Goal: Find specific page/section: Find specific page/section

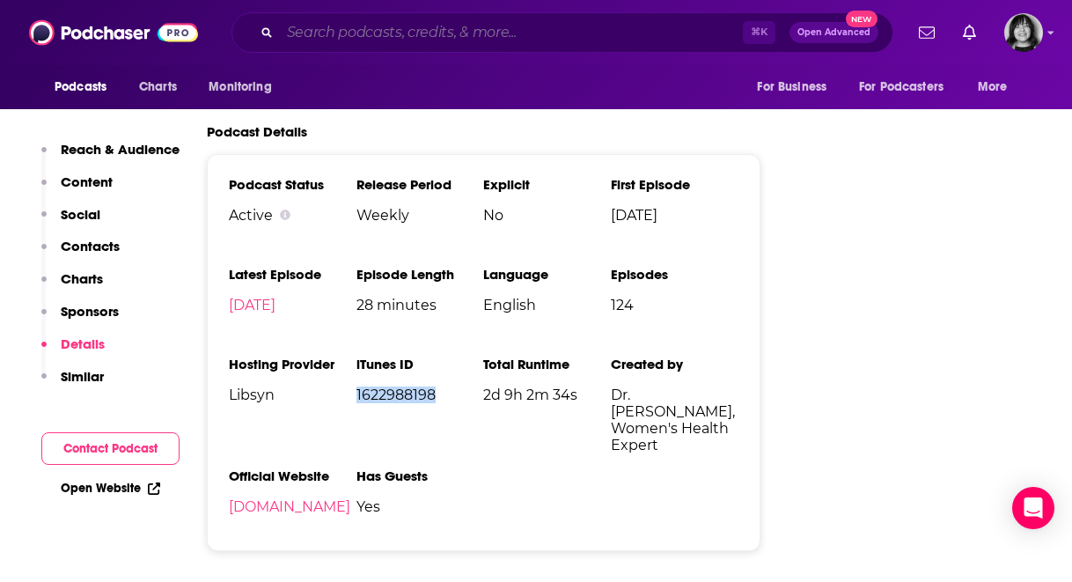
click at [491, 36] on input "Search podcasts, credits, & more..." at bounding box center [511, 32] width 463 height 28
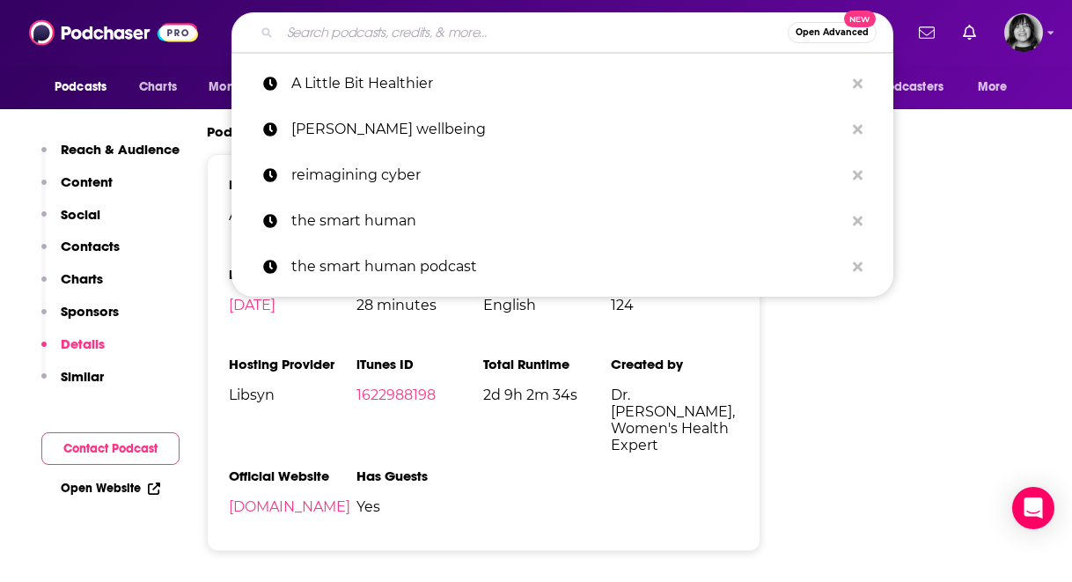
paste input "Women's Wellness with [PERSON_NAME]"
type input "Women's Wellness with [PERSON_NAME]"
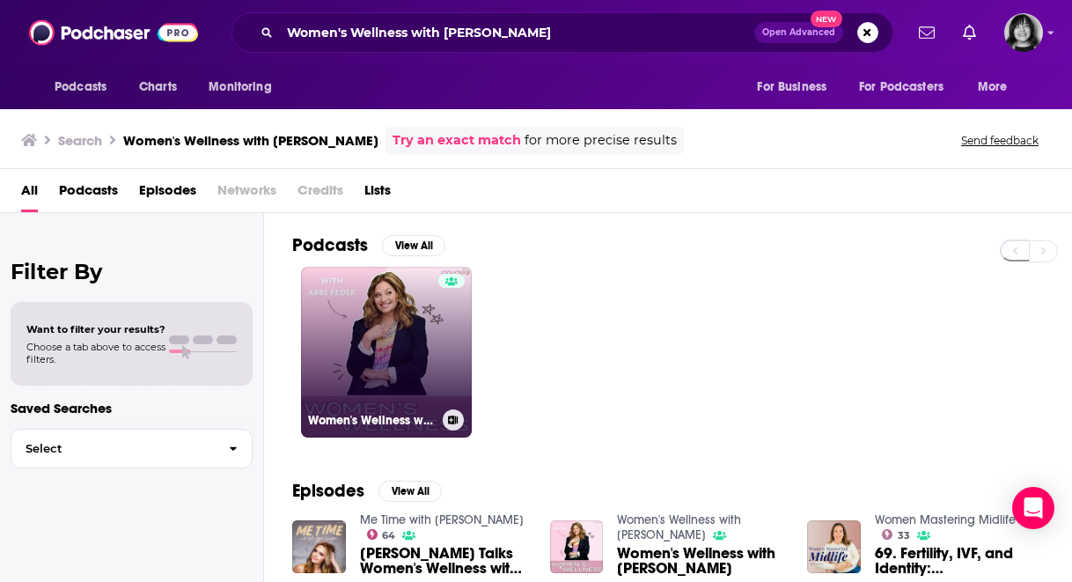
click at [366, 319] on link "Women's Wellness with [PERSON_NAME]" at bounding box center [386, 352] width 171 height 171
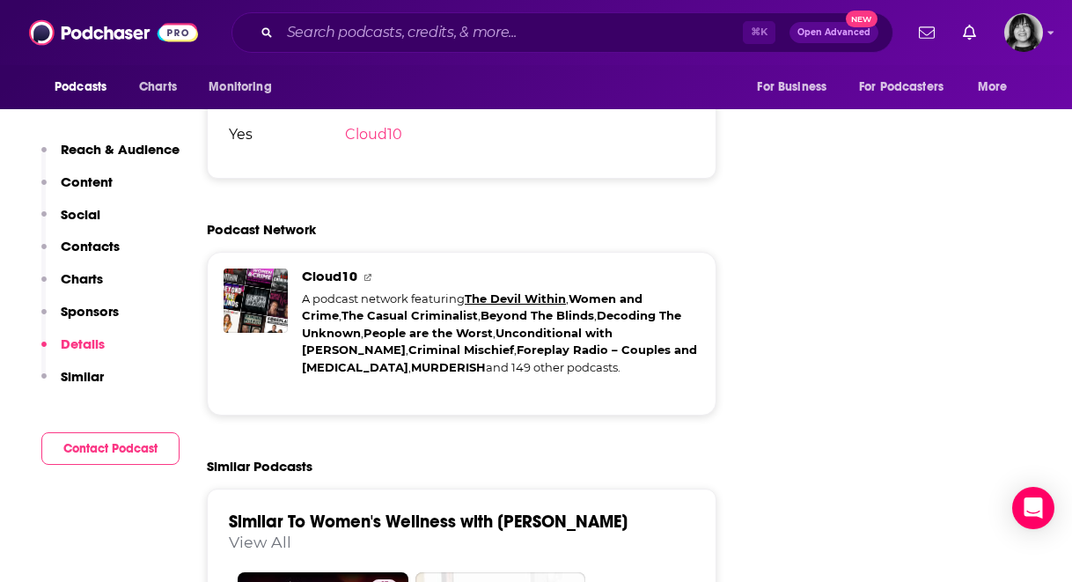
scroll to position [2737, 0]
